Goal: Information Seeking & Learning: Learn about a topic

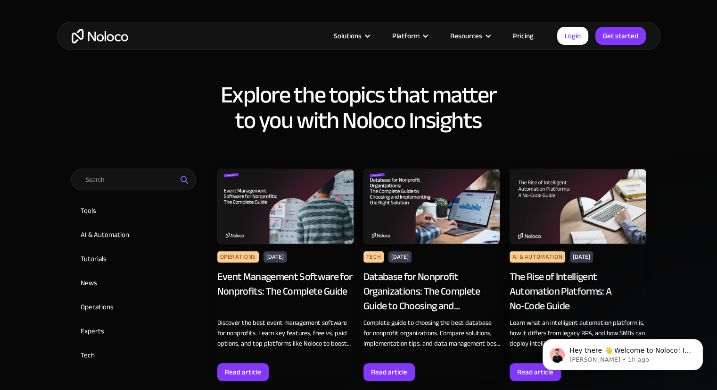
scroll to position [566, 0]
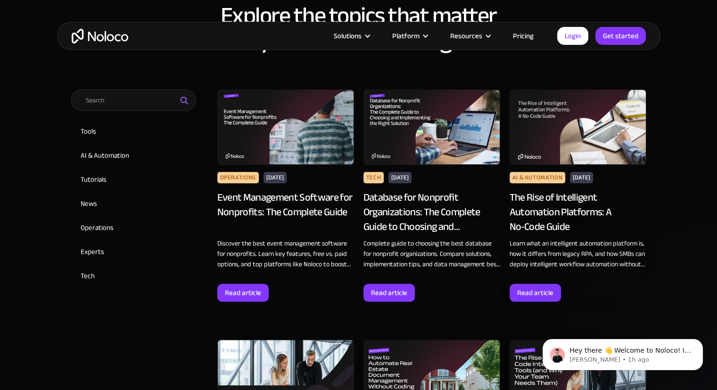
click at [525, 190] on div "The Rise of Intelligent Automation Platforms: A No‑Code Guide" at bounding box center [578, 211] width 137 height 43
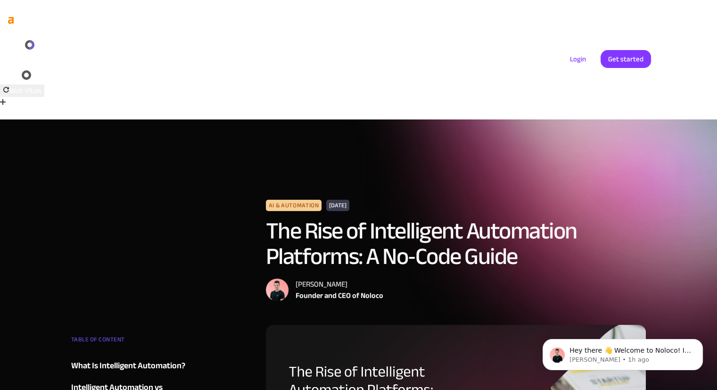
click at [506, 218] on h1 "The Rise of Intelligent Automation Platforms: A No‑Code Guide" at bounding box center [456, 243] width 381 height 51
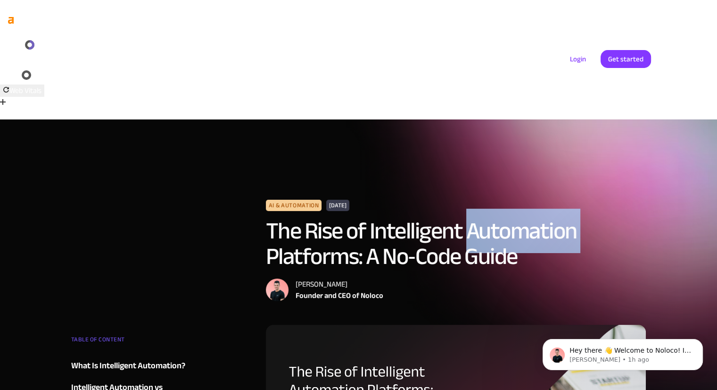
click at [506, 218] on h1 "The Rise of Intelligent Automation Platforms: A No‑Code Guide" at bounding box center [456, 243] width 381 height 51
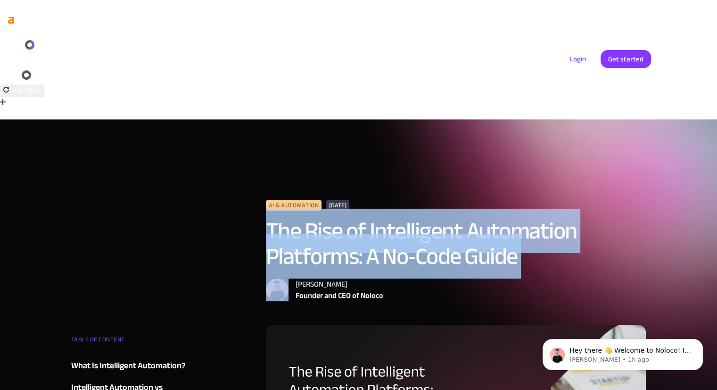
click at [506, 218] on h1 "The Rise of Intelligent Automation Platforms: A No‑Code Guide" at bounding box center [456, 243] width 381 height 51
copy h1 "The Rise of Intelligent Automation Platforms: A No‑Code Guide"
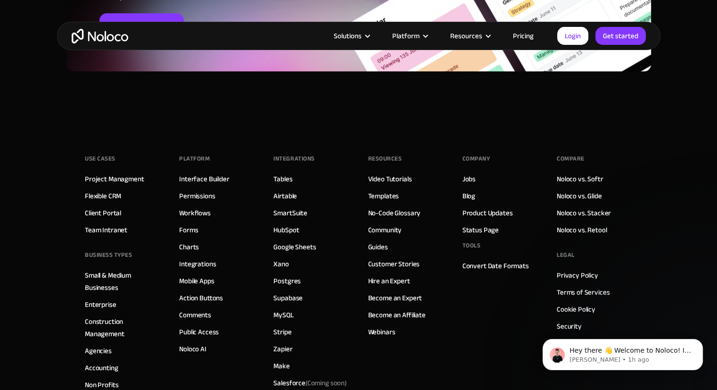
scroll to position [4724, 0]
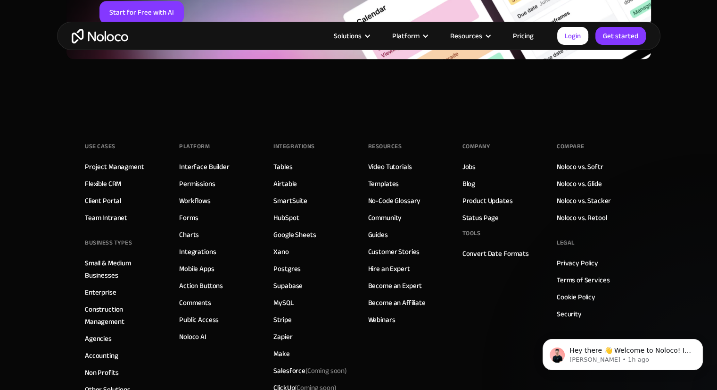
drag, startPoint x: 724, startPoint y: 28, endPoint x: 66, endPoint y: 73, distance: 659.9
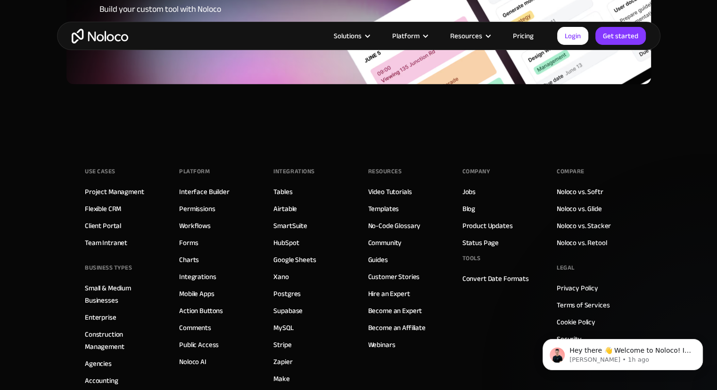
scroll to position [4677, 0]
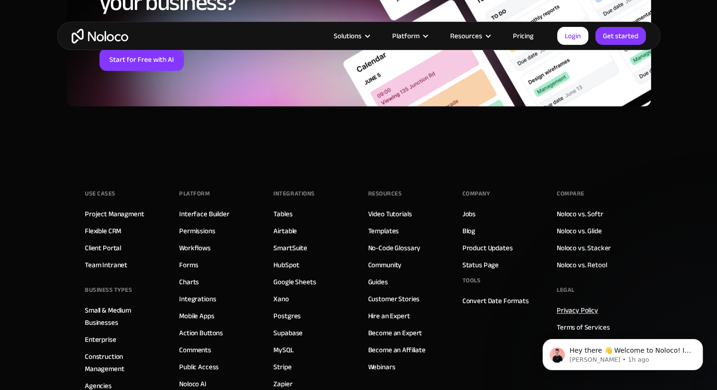
click at [581, 304] on link "Privacy Policy" at bounding box center [577, 310] width 41 height 12
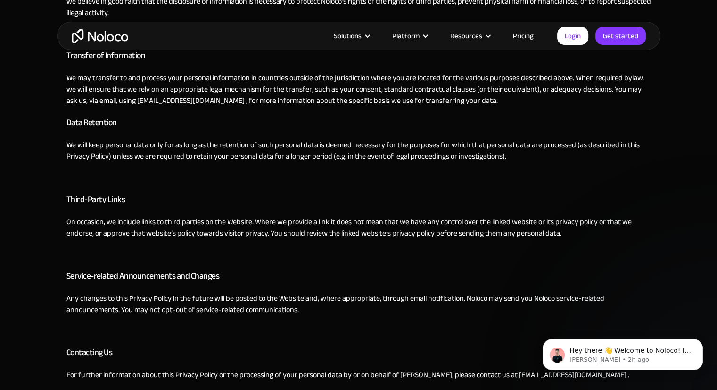
scroll to position [1651, 0]
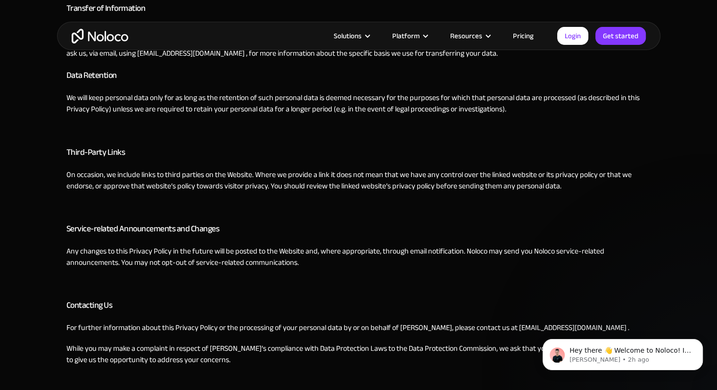
click at [497, 321] on p "For further information about this Privacy Policy or the processing of your per…" at bounding box center [358, 326] width 585 height 11
click at [544, 321] on p "For further information about this Privacy Policy or the processing of your per…" at bounding box center [358, 326] width 585 height 11
copy p "support@noloco.io"
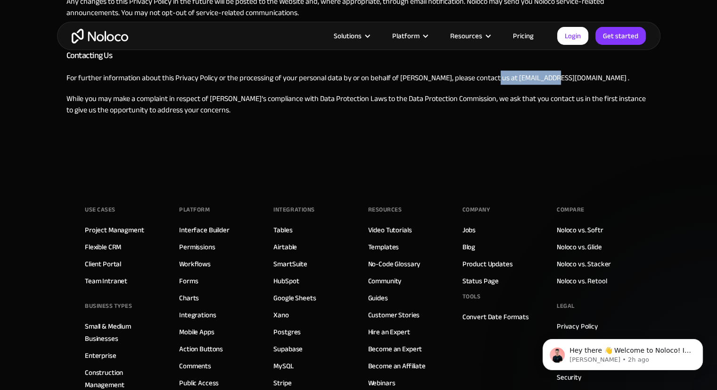
scroll to position [1990, 0]
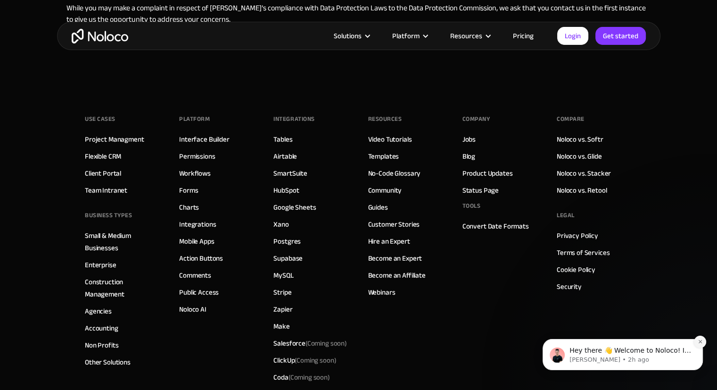
click at [701, 342] on icon "Dismiss notification" at bounding box center [699, 341] width 3 height 3
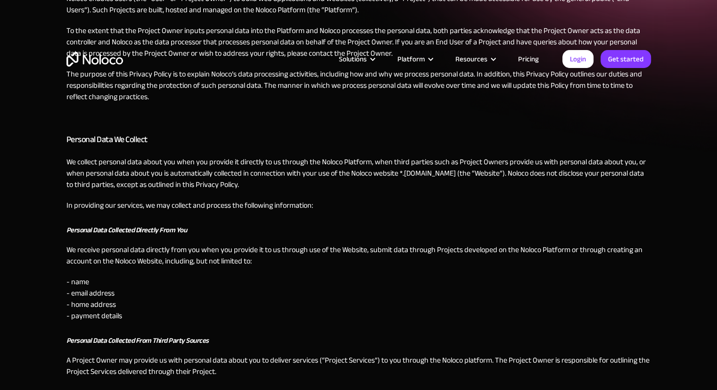
scroll to position [0, 0]
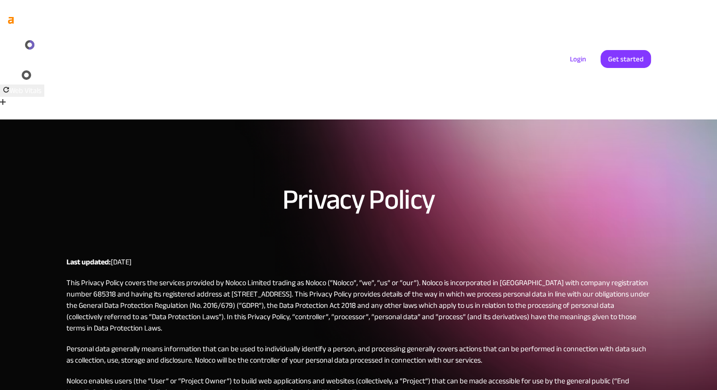
click at [238, 277] on p "This Privacy Policy covers the services provided by Noloco Limited trading as N…" at bounding box center [358, 305] width 585 height 57
copy p "Noloco"
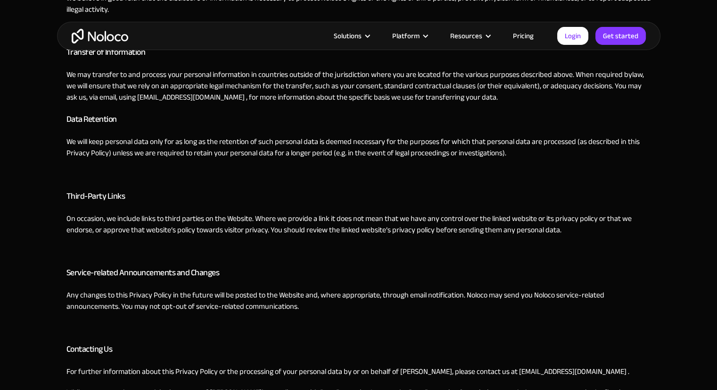
scroll to position [1698, 0]
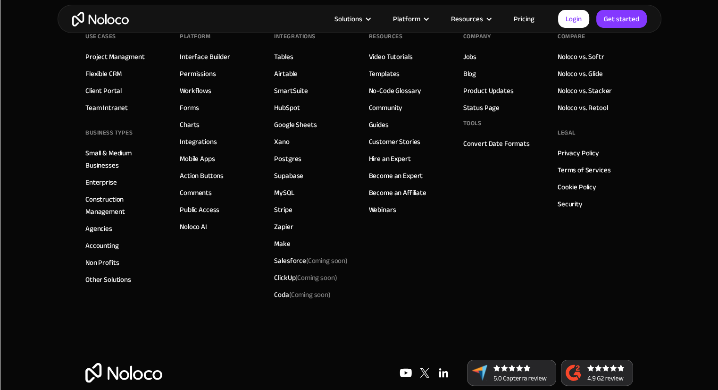
scroll to position [1973, 0]
